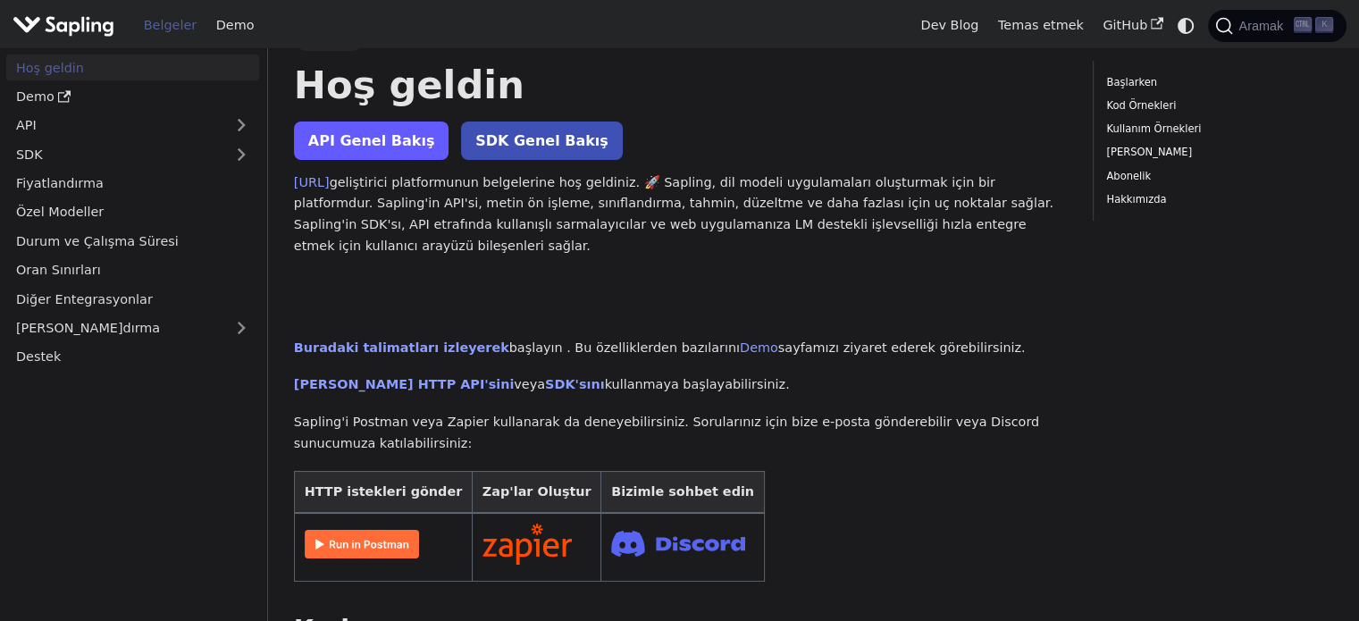
click at [391, 135] on font "API Genel Bakış" at bounding box center [371, 140] width 127 height 17
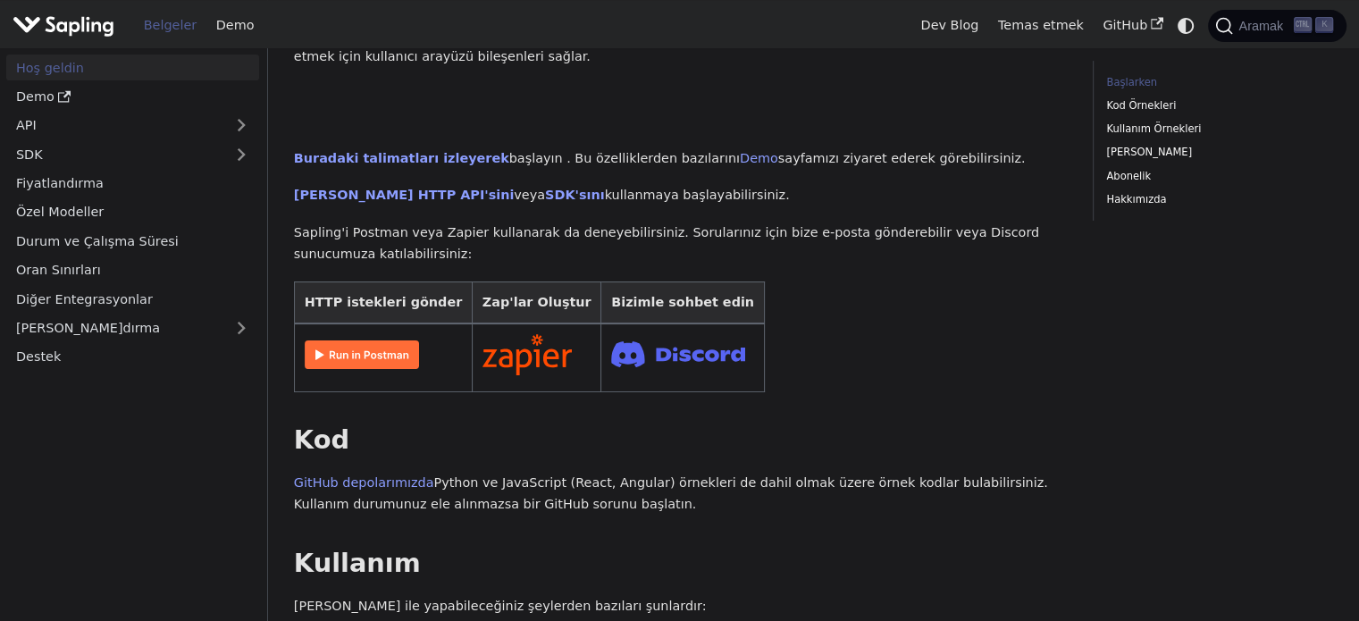
scroll to position [214, 0]
